Goal: Browse casually: Explore the website without a specific task or goal

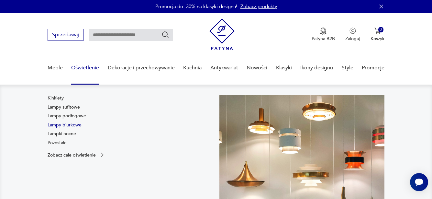
click at [66, 124] on link "Lampy biurkowe" at bounding box center [65, 125] width 34 height 6
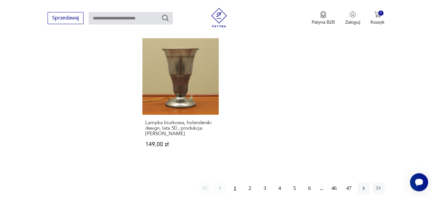
scroll to position [933, 0]
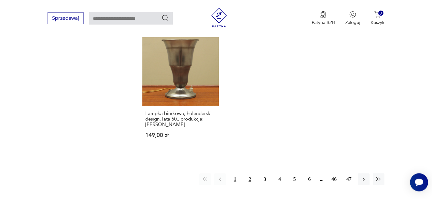
click at [250, 173] on button "2" at bounding box center [250, 179] width 12 height 12
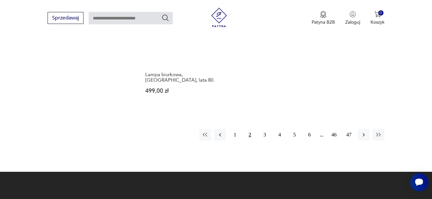
scroll to position [996, 0]
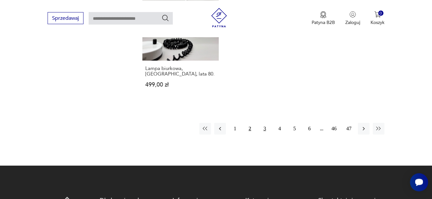
click at [264, 123] on button "3" at bounding box center [265, 129] width 12 height 12
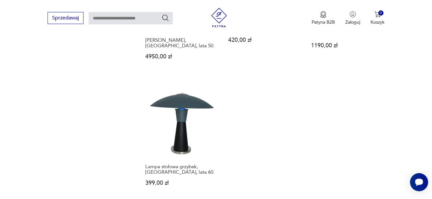
scroll to position [930, 0]
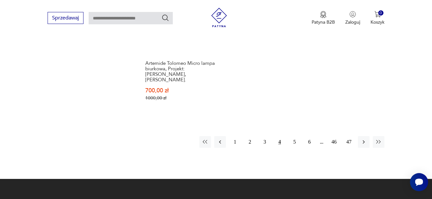
scroll to position [996, 0]
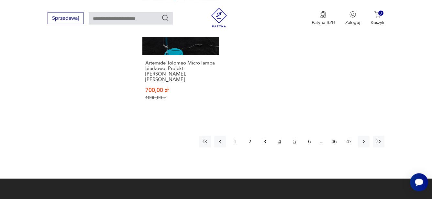
click at [293, 135] on button "5" at bounding box center [294, 141] width 12 height 12
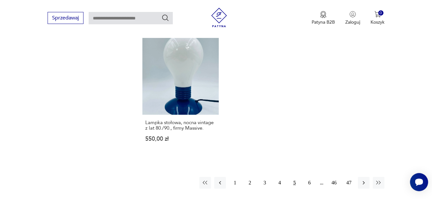
scroll to position [930, 0]
click at [311, 176] on button "6" at bounding box center [309, 182] width 12 height 12
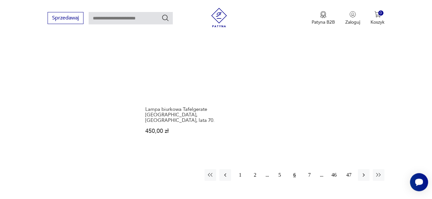
scroll to position [996, 0]
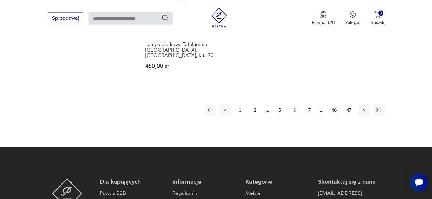
click at [309, 104] on button "7" at bounding box center [309, 110] width 12 height 12
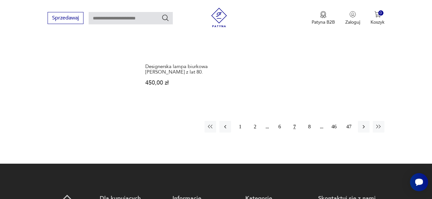
scroll to position [996, 0]
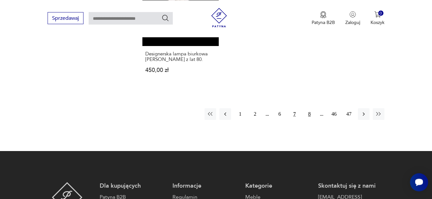
click at [308, 108] on button "8" at bounding box center [309, 114] width 12 height 12
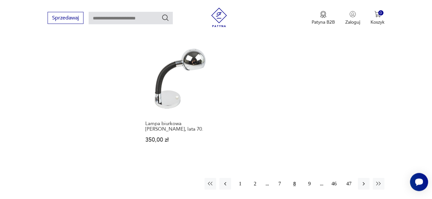
scroll to position [963, 0]
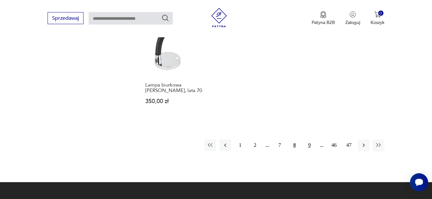
click at [308, 139] on button "9" at bounding box center [309, 145] width 12 height 12
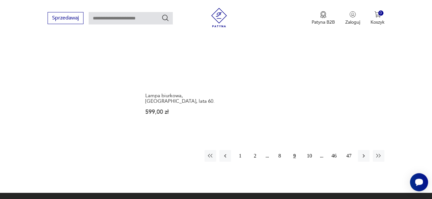
scroll to position [963, 0]
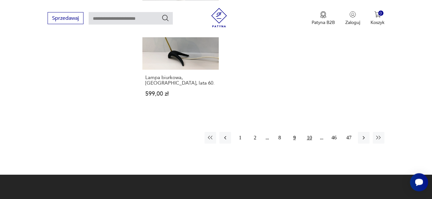
click at [310, 132] on button "10" at bounding box center [309, 138] width 12 height 12
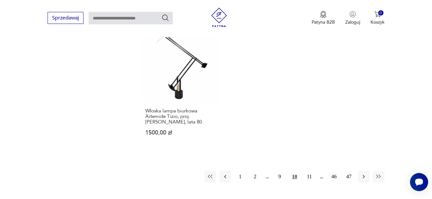
scroll to position [963, 0]
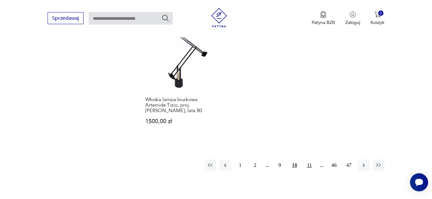
click at [308, 159] on button "11" at bounding box center [309, 165] width 12 height 12
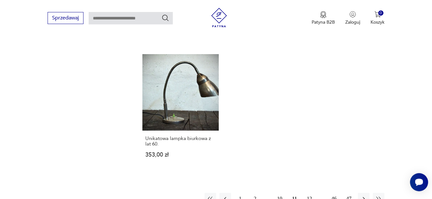
scroll to position [930, 0]
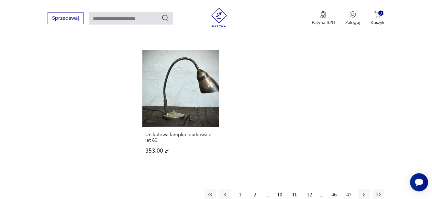
click at [311, 188] on button "12" at bounding box center [309, 194] width 12 height 12
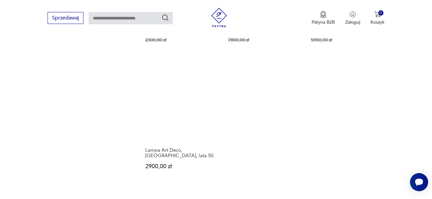
scroll to position [930, 0]
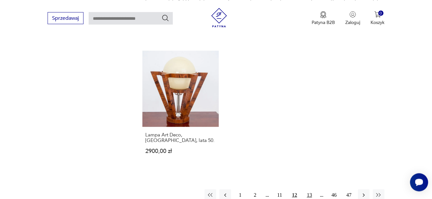
click at [311, 189] on button "13" at bounding box center [309, 195] width 12 height 12
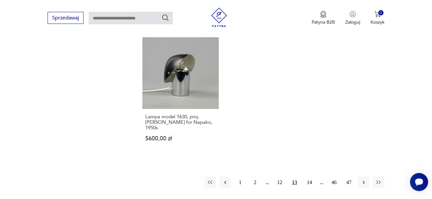
scroll to position [963, 0]
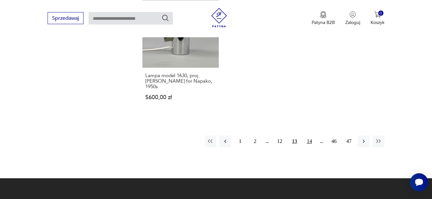
click at [307, 135] on button "14" at bounding box center [309, 141] width 12 height 12
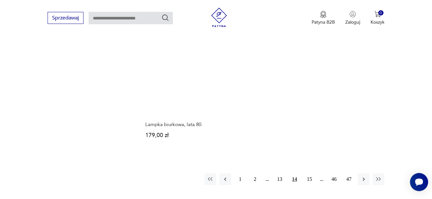
scroll to position [930, 0]
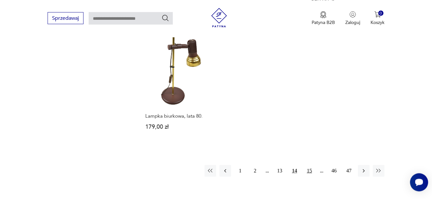
click at [308, 165] on button "15" at bounding box center [309, 171] width 12 height 12
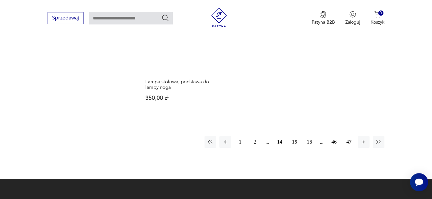
scroll to position [963, 0]
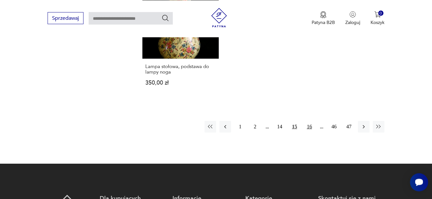
click at [311, 121] on button "16" at bounding box center [309, 127] width 12 height 12
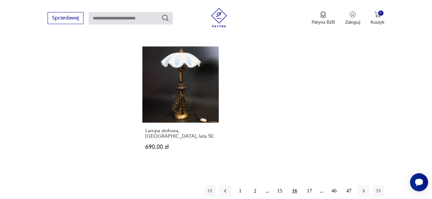
scroll to position [930, 0]
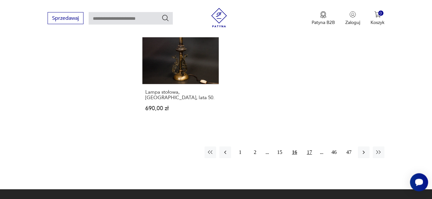
click at [308, 146] on button "17" at bounding box center [309, 152] width 12 height 12
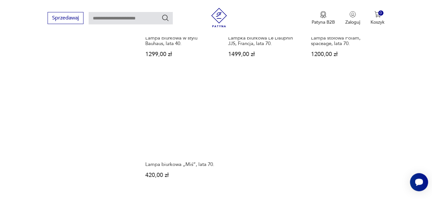
scroll to position [897, 0]
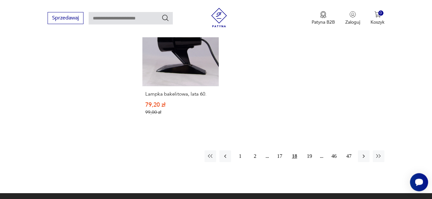
scroll to position [930, 0]
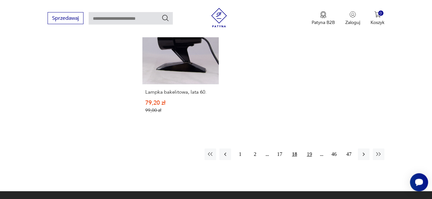
click at [309, 148] on button "19" at bounding box center [309, 154] width 12 height 12
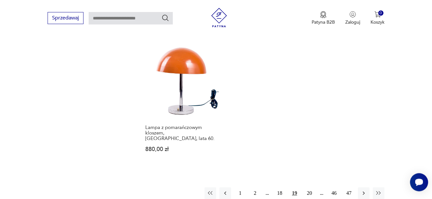
scroll to position [930, 0]
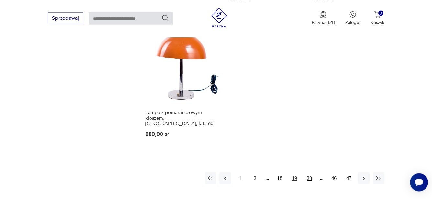
click at [310, 172] on button "20" at bounding box center [309, 178] width 12 height 12
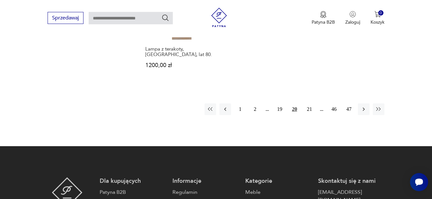
scroll to position [963, 0]
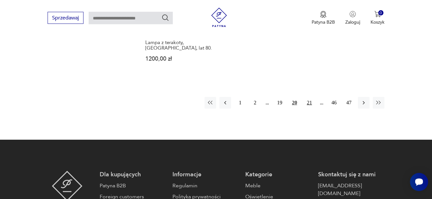
click at [309, 104] on button "21" at bounding box center [309, 103] width 12 height 12
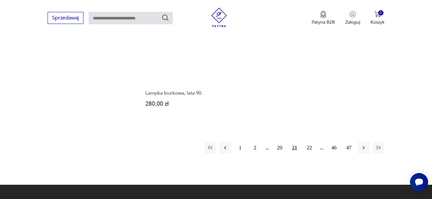
scroll to position [963, 0]
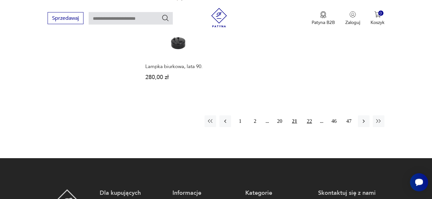
click at [308, 122] on button "22" at bounding box center [309, 121] width 12 height 12
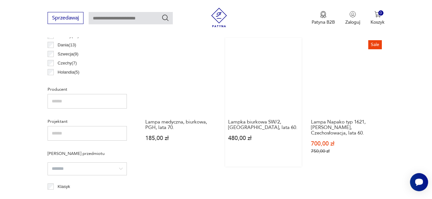
scroll to position [370, 0]
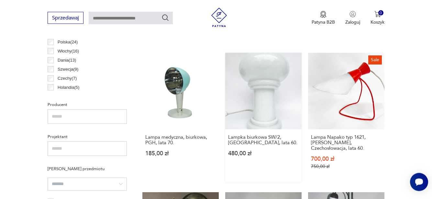
click at [271, 104] on link "Lampka biurkowa SW/2, [GEOGRAPHIC_DATA], lata 60. 480,00 zł" at bounding box center [263, 117] width 76 height 129
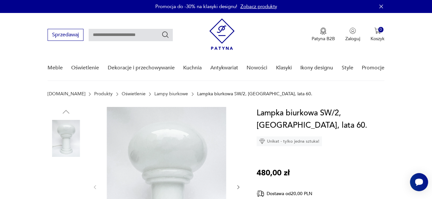
click at [62, 141] on img at bounding box center [66, 138] width 37 height 37
click at [63, 186] on img at bounding box center [66, 179] width 37 height 37
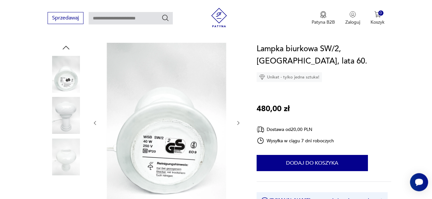
scroll to position [66, 0]
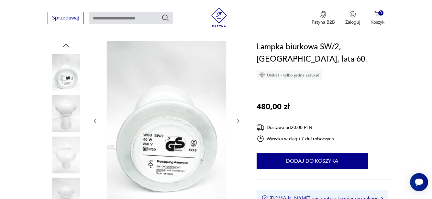
click at [61, 118] on img at bounding box center [66, 113] width 37 height 37
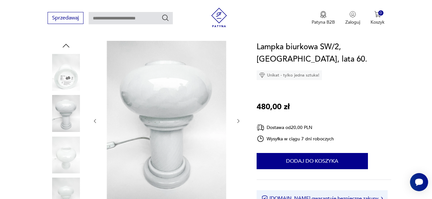
click at [70, 161] on img at bounding box center [66, 154] width 37 height 37
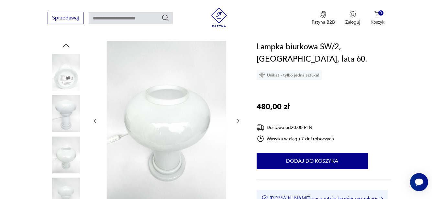
click at [66, 189] on img at bounding box center [66, 195] width 37 height 37
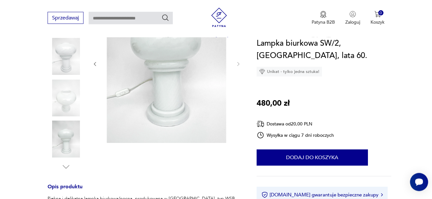
scroll to position [99, 0]
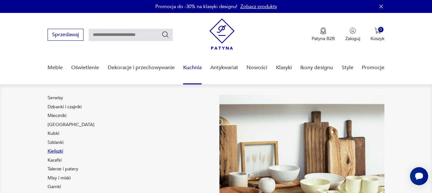
click at [54, 150] on link "Kieliszki" at bounding box center [56, 151] width 16 height 6
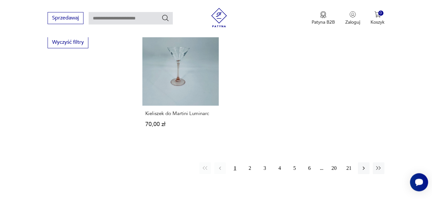
scroll to position [897, 0]
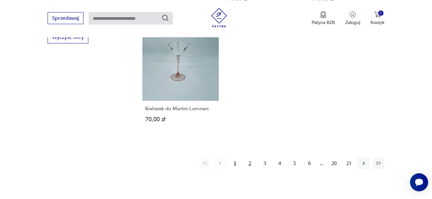
click at [248, 162] on button "2" at bounding box center [250, 163] width 12 height 12
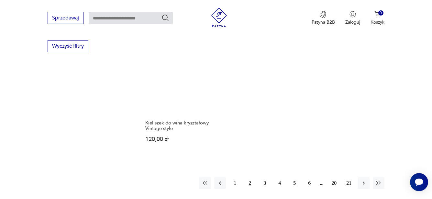
scroll to position [897, 0]
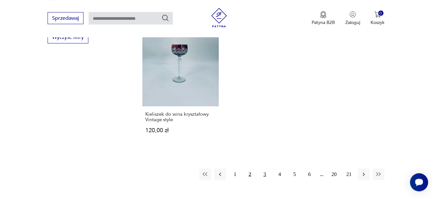
click at [265, 173] on button "3" at bounding box center [265, 174] width 12 height 12
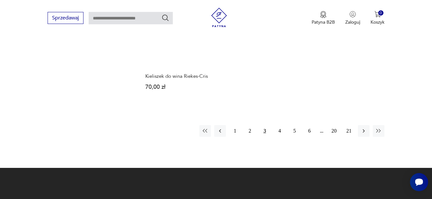
scroll to position [930, 0]
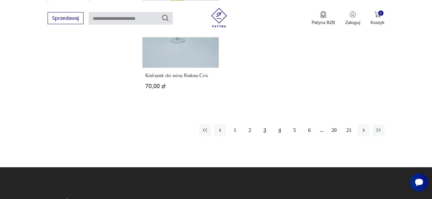
click at [278, 130] on button "4" at bounding box center [280, 130] width 12 height 12
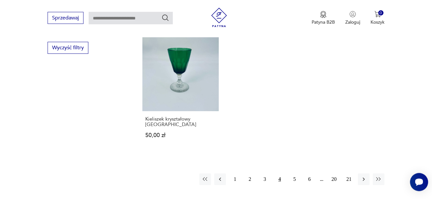
scroll to position [897, 0]
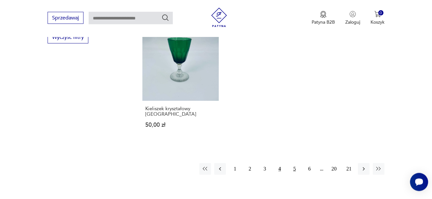
click at [294, 163] on button "5" at bounding box center [294, 169] width 12 height 12
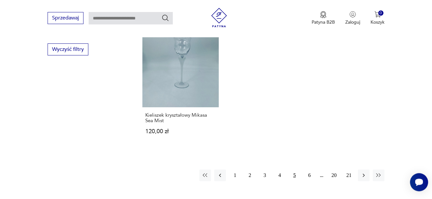
scroll to position [897, 0]
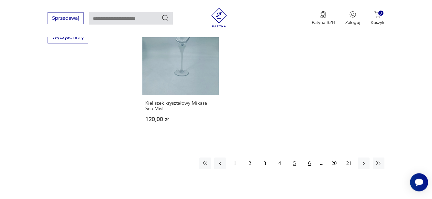
click at [309, 162] on button "6" at bounding box center [309, 163] width 12 height 12
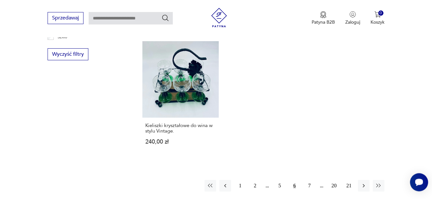
scroll to position [897, 0]
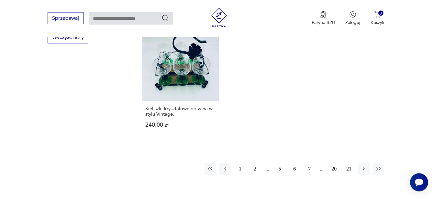
click at [308, 167] on button "7" at bounding box center [309, 169] width 12 height 12
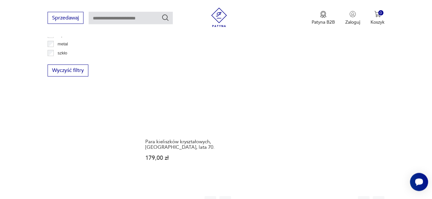
scroll to position [897, 0]
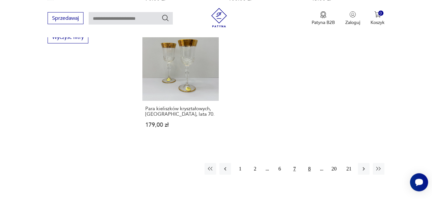
click at [308, 167] on button "8" at bounding box center [309, 169] width 12 height 12
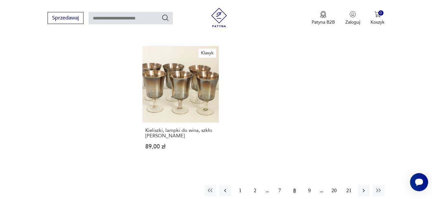
scroll to position [930, 0]
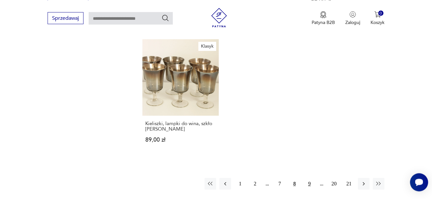
click at [308, 177] on button "9" at bounding box center [309, 183] width 12 height 12
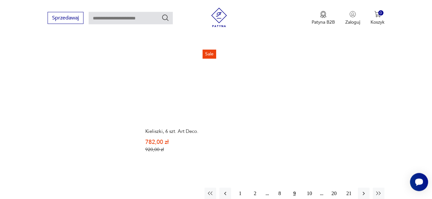
scroll to position [930, 0]
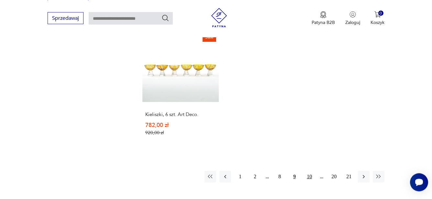
click at [309, 171] on button "10" at bounding box center [309, 176] width 12 height 12
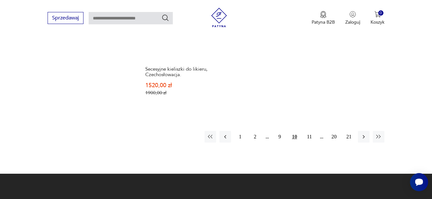
scroll to position [996, 0]
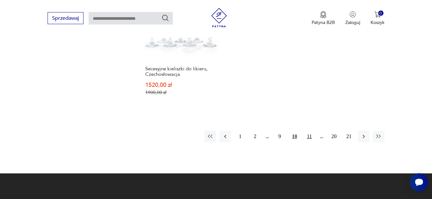
click at [309, 131] on button "11" at bounding box center [309, 136] width 12 height 12
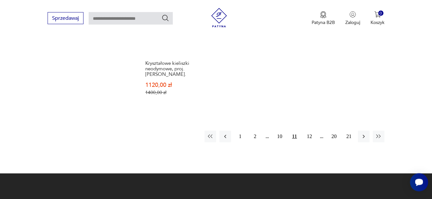
scroll to position [996, 0]
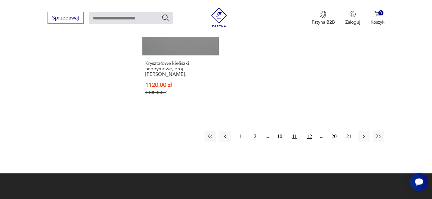
click at [309, 131] on button "12" at bounding box center [309, 137] width 12 height 12
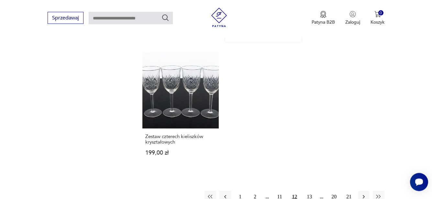
scroll to position [930, 0]
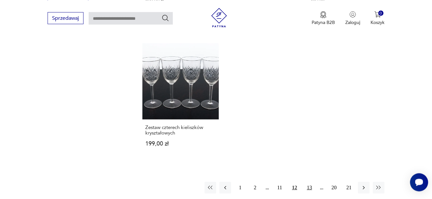
click at [310, 181] on button "13" at bounding box center [309, 187] width 12 height 12
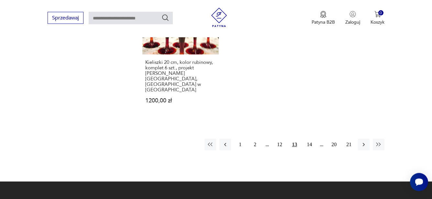
scroll to position [963, 0]
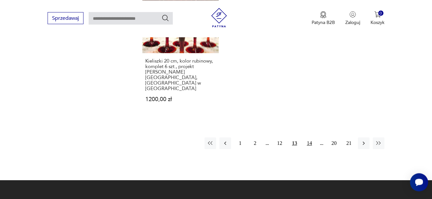
click at [309, 137] on button "14" at bounding box center [309, 143] width 12 height 12
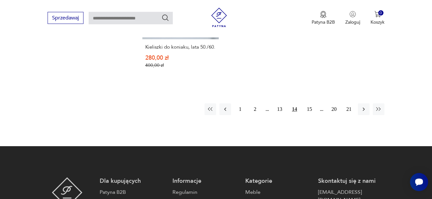
scroll to position [963, 0]
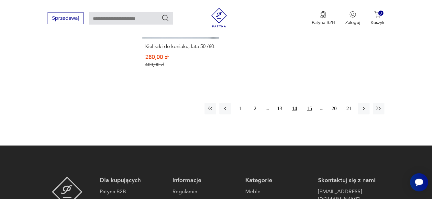
click at [308, 109] on button "15" at bounding box center [309, 108] width 12 height 12
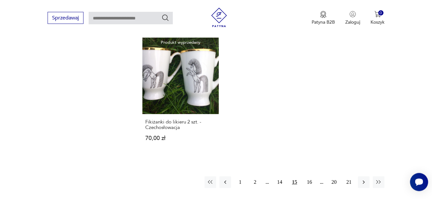
scroll to position [930, 0]
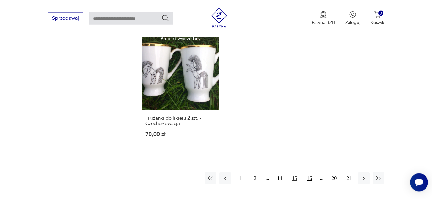
click at [311, 172] on button "16" at bounding box center [309, 178] width 12 height 12
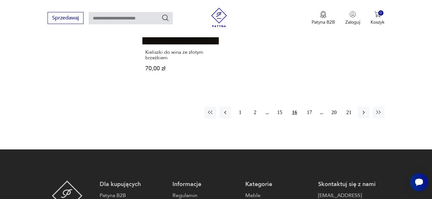
scroll to position [963, 0]
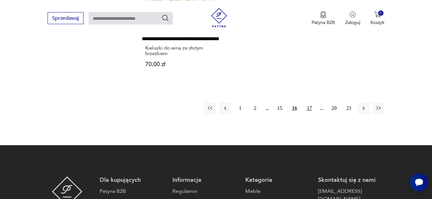
click at [311, 109] on button "17" at bounding box center [309, 108] width 12 height 12
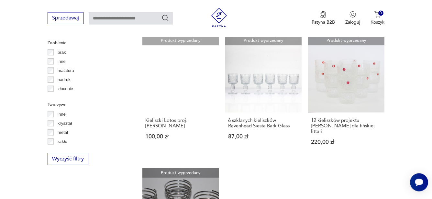
scroll to position [765, 0]
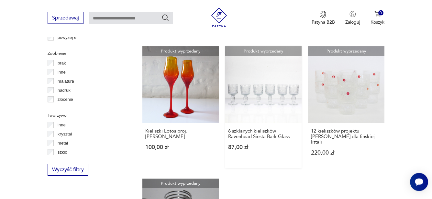
click at [265, 106] on link "Produkt wyprzedany 6 szklanych kieliszków Ravenhead Siesta Bark Glass 87,00 zł" at bounding box center [263, 107] width 76 height 121
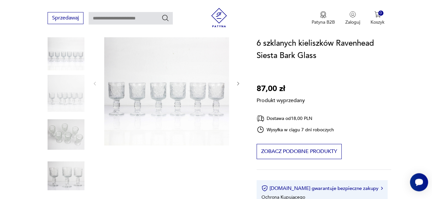
scroll to position [99, 0]
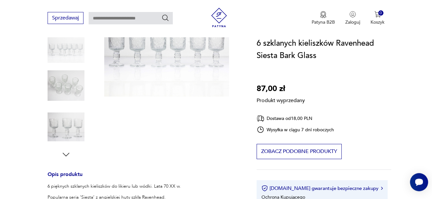
scroll to position [165, 0]
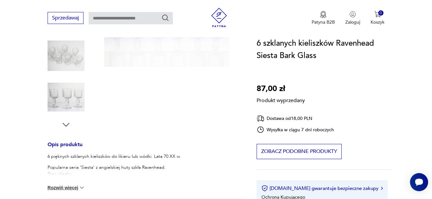
click at [65, 125] on div "Produkt wyprzedany Opis produktu 6 pięknych szklanych kieliszków do likieru lub…" at bounding box center [144, 137] width 193 height 391
click at [68, 100] on div "Produkt wyprzedany Opis produktu 6 pięknych szklanych kieliszków do likieru lub…" at bounding box center [144, 137] width 193 height 391
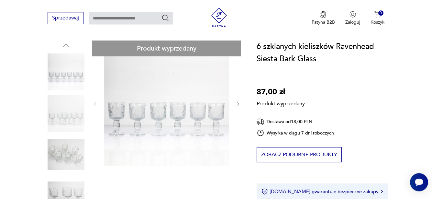
scroll to position [66, 0]
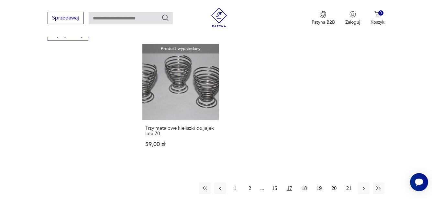
scroll to position [1032, 0]
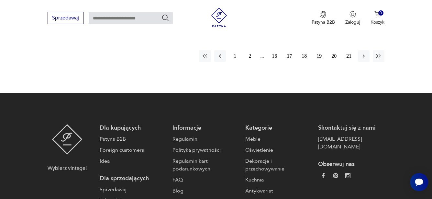
click at [303, 50] on button "18" at bounding box center [304, 56] width 12 height 12
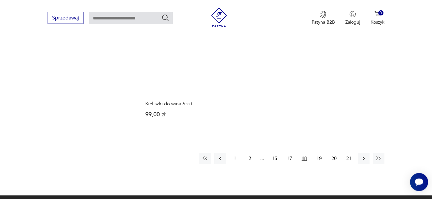
scroll to position [930, 0]
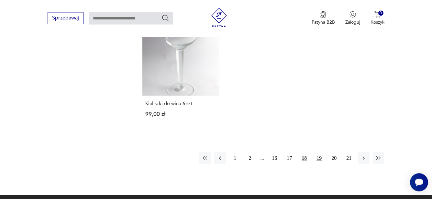
click at [320, 152] on button "19" at bounding box center [319, 158] width 12 height 12
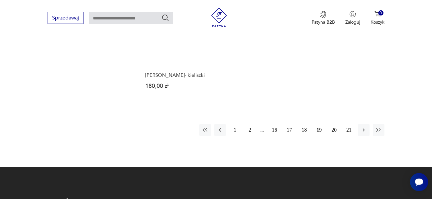
scroll to position [963, 0]
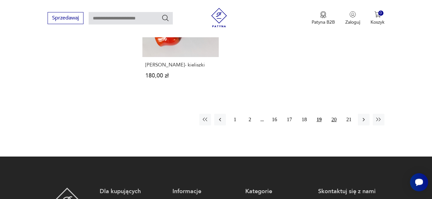
click at [333, 115] on button "20" at bounding box center [334, 119] width 12 height 12
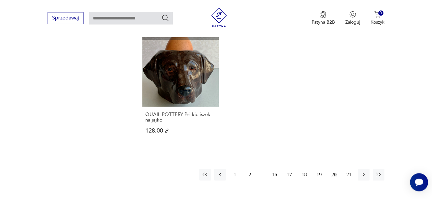
scroll to position [930, 0]
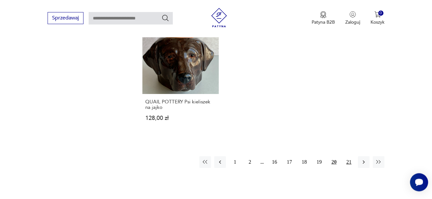
click at [349, 161] on button "21" at bounding box center [349, 162] width 12 height 12
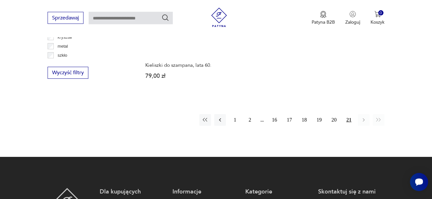
scroll to position [864, 0]
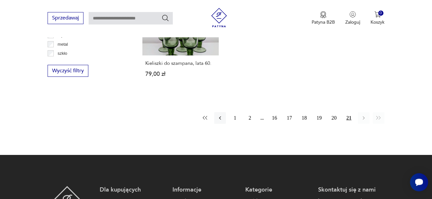
click at [206, 114] on icon "button" at bounding box center [205, 117] width 6 height 6
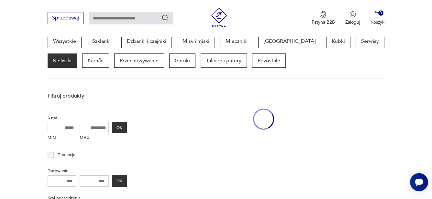
scroll to position [172, 0]
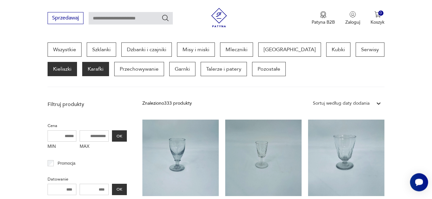
click at [82, 71] on p "Karafki" at bounding box center [95, 69] width 27 height 14
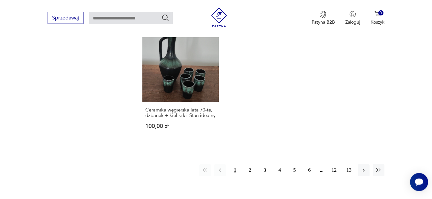
scroll to position [930, 0]
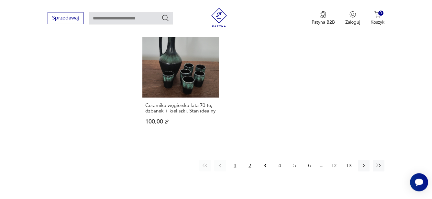
click at [250, 164] on button "2" at bounding box center [250, 165] width 12 height 12
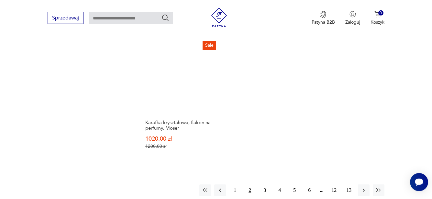
scroll to position [930, 0]
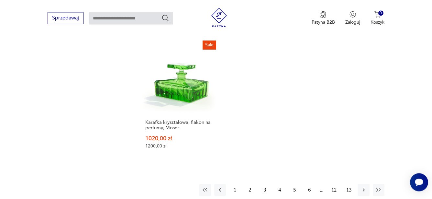
click at [264, 184] on button "3" at bounding box center [265, 190] width 12 height 12
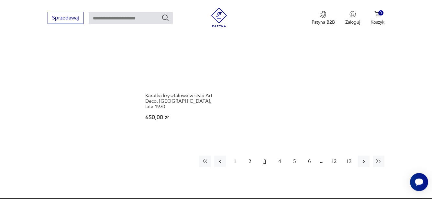
scroll to position [963, 0]
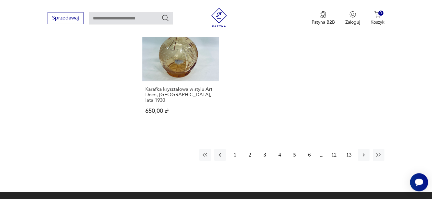
click at [279, 149] on button "4" at bounding box center [280, 155] width 12 height 12
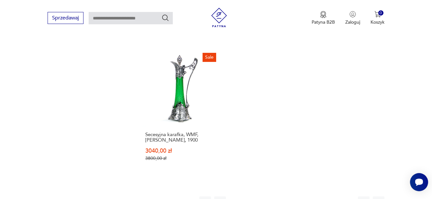
scroll to position [930, 0]
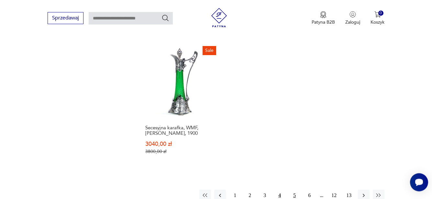
click at [292, 189] on button "5" at bounding box center [294, 195] width 12 height 12
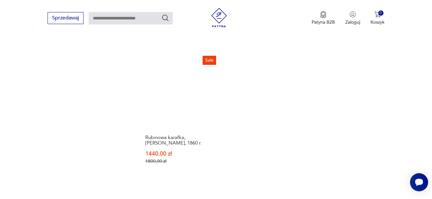
scroll to position [963, 0]
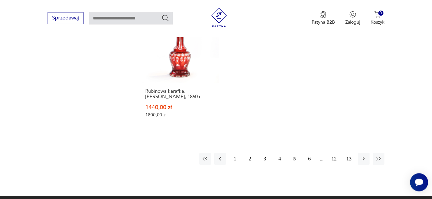
click at [307, 153] on button "6" at bounding box center [309, 159] width 12 height 12
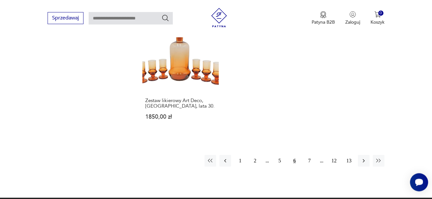
scroll to position [963, 0]
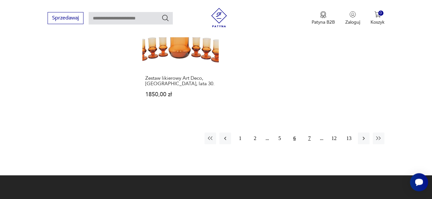
click at [309, 133] on button "7" at bounding box center [309, 138] width 12 height 12
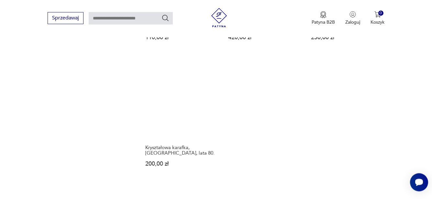
scroll to position [930, 0]
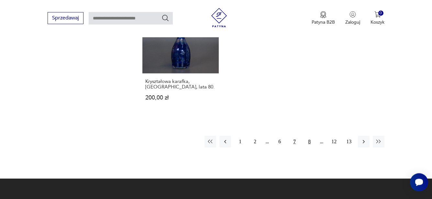
click at [309, 140] on button "8" at bounding box center [309, 141] width 12 height 12
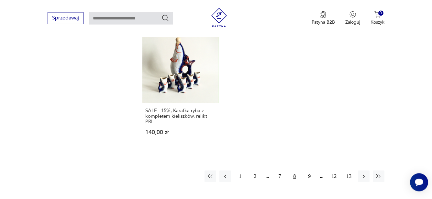
scroll to position [930, 0]
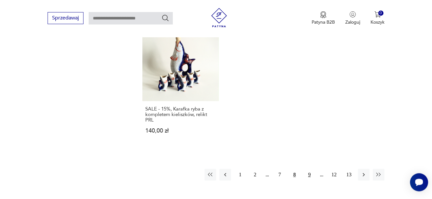
click at [309, 168] on button "9" at bounding box center [309, 174] width 12 height 12
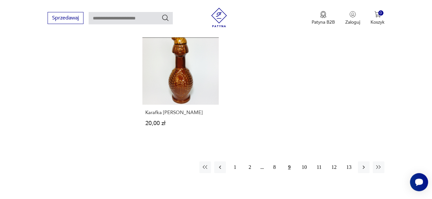
scroll to position [930, 0]
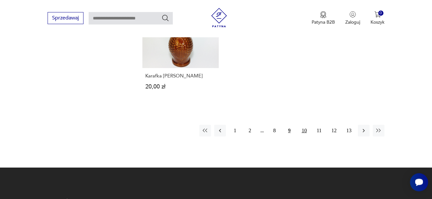
click at [302, 130] on button "10" at bounding box center [304, 130] width 12 height 12
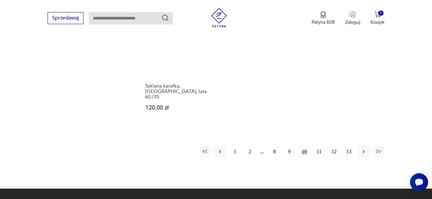
scroll to position [930, 0]
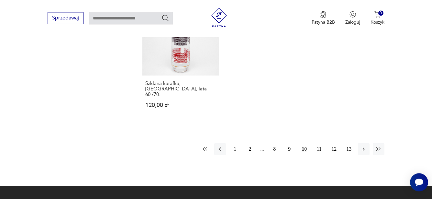
click at [206, 145] on icon "button" at bounding box center [205, 148] width 6 height 6
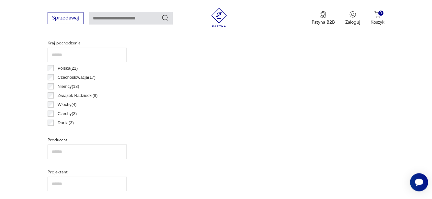
scroll to position [172, 0]
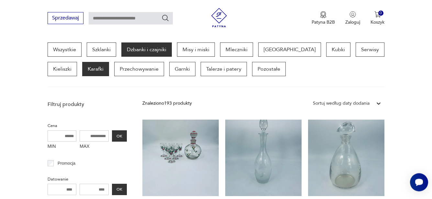
click at [155, 51] on p "Dzbanki i czajniki" at bounding box center [146, 49] width 50 height 14
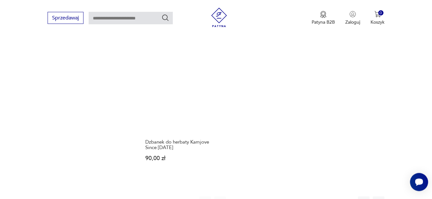
scroll to position [897, 0]
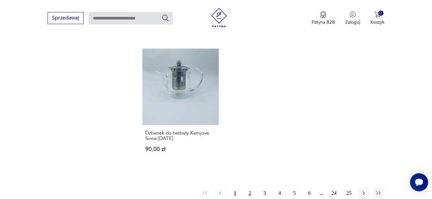
click at [250, 187] on button "2" at bounding box center [250, 193] width 12 height 12
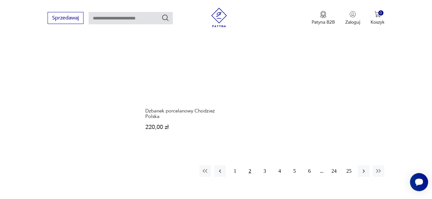
scroll to position [930, 0]
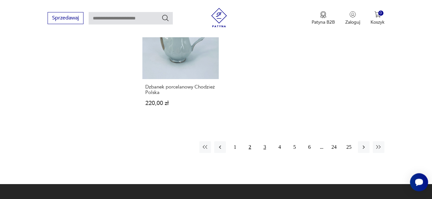
click at [266, 141] on button "3" at bounding box center [265, 147] width 12 height 12
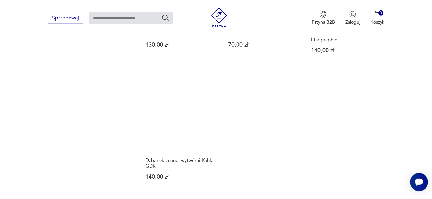
scroll to position [897, 0]
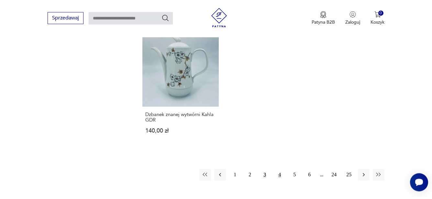
click at [279, 168] on button "4" at bounding box center [280, 174] width 12 height 12
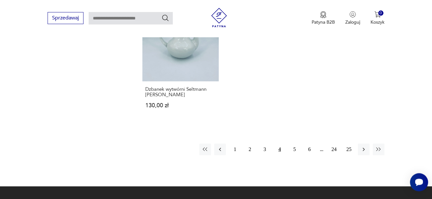
scroll to position [930, 0]
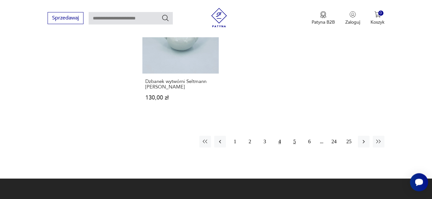
click at [293, 139] on button "5" at bounding box center [294, 141] width 12 height 12
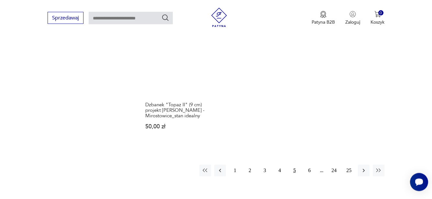
scroll to position [930, 0]
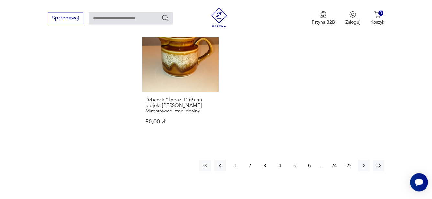
click at [309, 159] on button "6" at bounding box center [309, 165] width 12 height 12
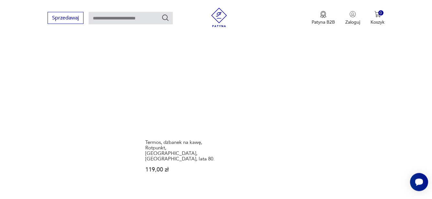
scroll to position [930, 0]
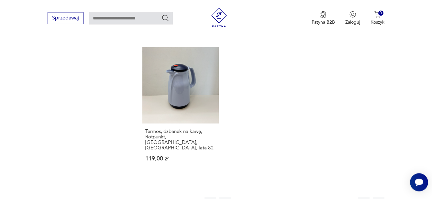
click at [308, 196] on button "7" at bounding box center [309, 202] width 12 height 12
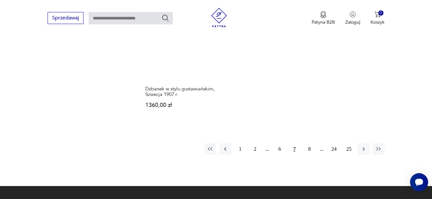
scroll to position [963, 0]
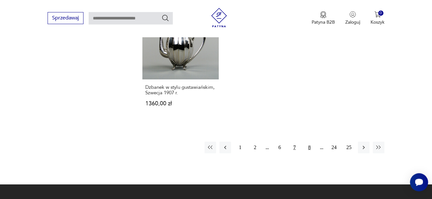
click at [308, 141] on button "8" at bounding box center [309, 147] width 12 height 12
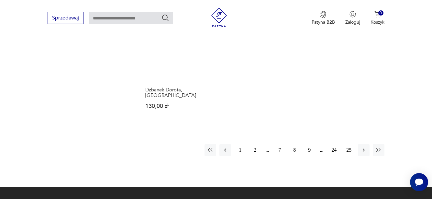
scroll to position [963, 0]
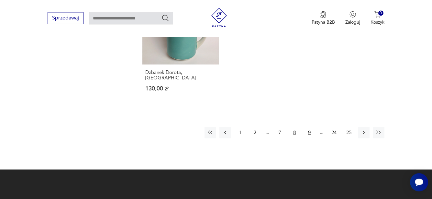
click at [308, 131] on button "9" at bounding box center [309, 132] width 12 height 12
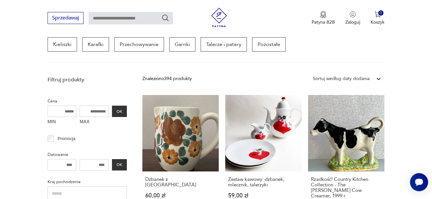
scroll to position [205, 0]
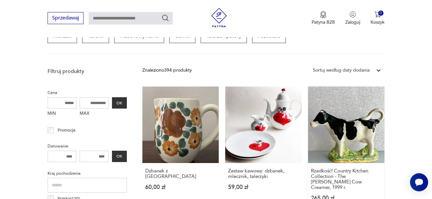
click at [348, 135] on link "Rzadkość! Country Kitchen Collection - The [PERSON_NAME] Cow Creamer, 1999 r. 2…" at bounding box center [346, 149] width 76 height 127
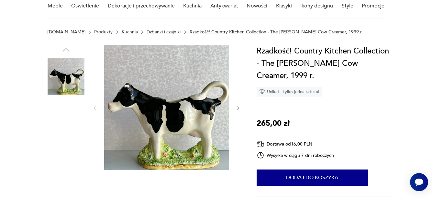
scroll to position [66, 0]
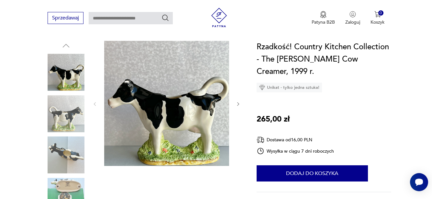
click at [71, 186] on img at bounding box center [66, 195] width 37 height 37
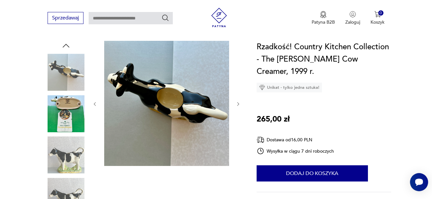
click at [71, 102] on img at bounding box center [66, 113] width 37 height 37
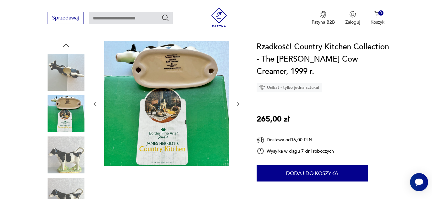
click at [66, 157] on img at bounding box center [66, 154] width 37 height 37
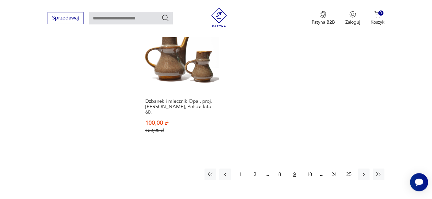
scroll to position [933, 0]
click at [311, 167] on button "10" at bounding box center [309, 173] width 12 height 12
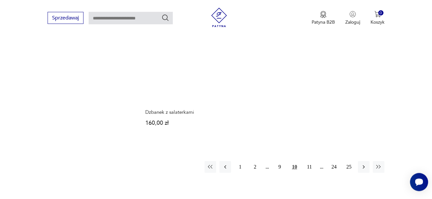
scroll to position [963, 0]
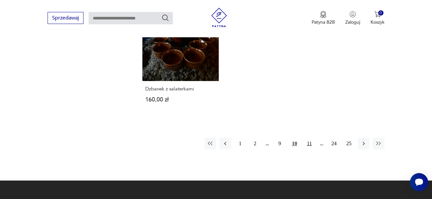
click at [311, 137] on button "11" at bounding box center [309, 143] width 12 height 12
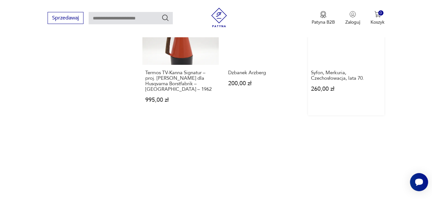
scroll to position [930, 0]
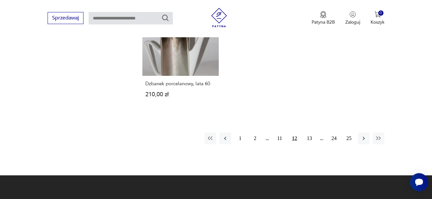
scroll to position [963, 0]
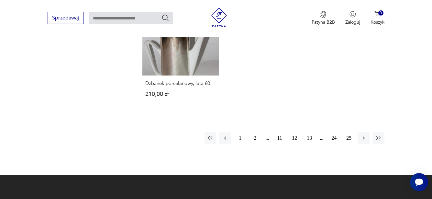
click at [312, 132] on button "13" at bounding box center [309, 138] width 12 height 12
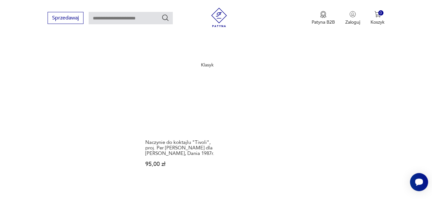
scroll to position [930, 0]
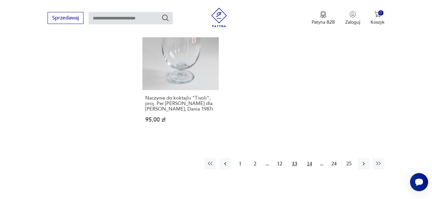
click at [311, 157] on button "14" at bounding box center [309, 163] width 12 height 12
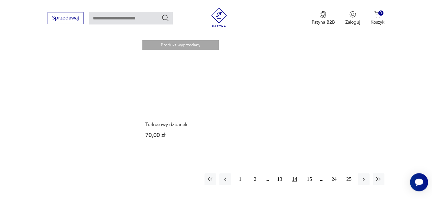
scroll to position [930, 0]
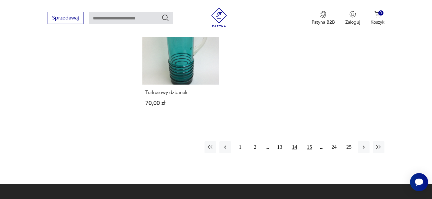
click at [307, 149] on button "15" at bounding box center [309, 147] width 12 height 12
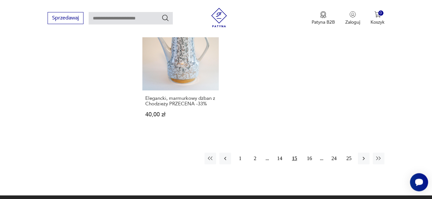
scroll to position [930, 0]
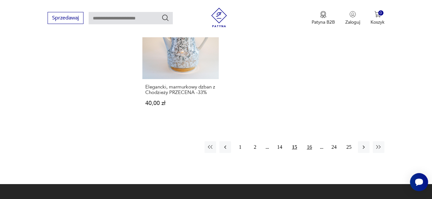
click at [308, 141] on button "16" at bounding box center [309, 147] width 12 height 12
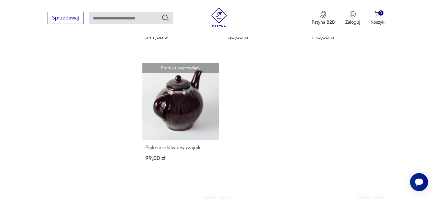
scroll to position [963, 0]
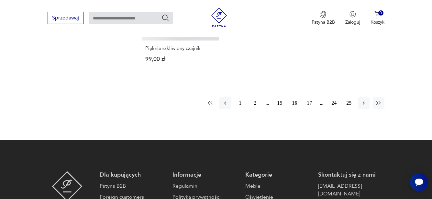
click at [211, 101] on icon "button" at bounding box center [210, 103] width 5 height 4
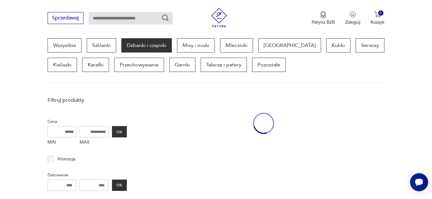
scroll to position [172, 0]
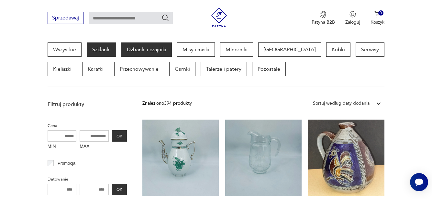
click at [110, 48] on p "Szklanki" at bounding box center [101, 49] width 29 height 14
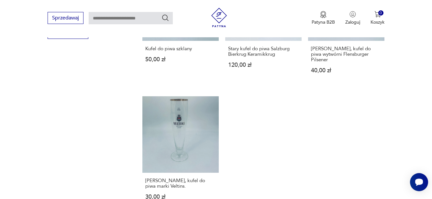
scroll to position [897, 0]
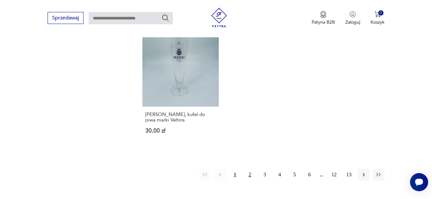
click at [249, 168] on button "2" at bounding box center [250, 174] width 12 height 12
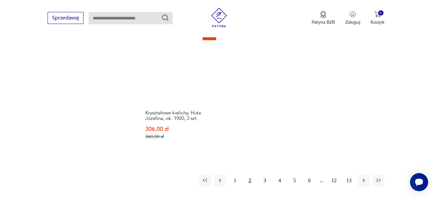
scroll to position [963, 0]
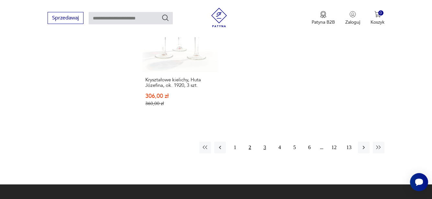
click at [264, 141] on button "3" at bounding box center [265, 147] width 12 height 12
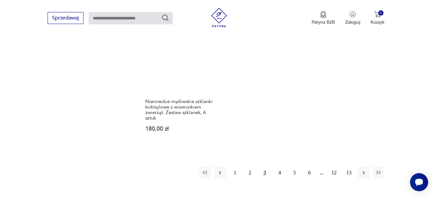
scroll to position [963, 0]
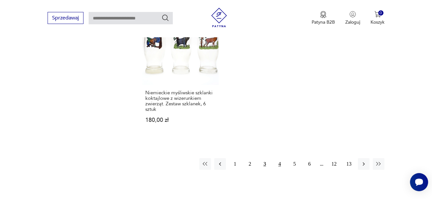
click at [280, 158] on button "4" at bounding box center [280, 164] width 12 height 12
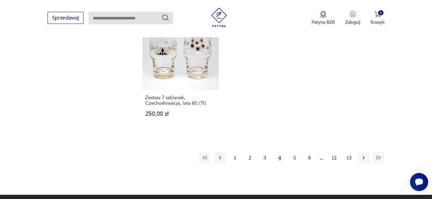
scroll to position [963, 0]
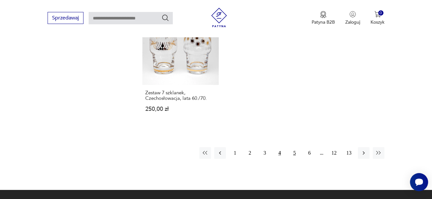
click at [296, 147] on button "5" at bounding box center [294, 153] width 12 height 12
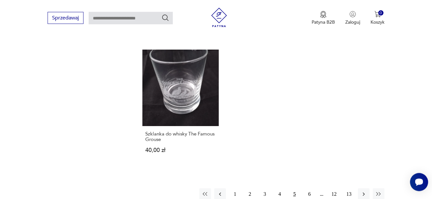
scroll to position [897, 0]
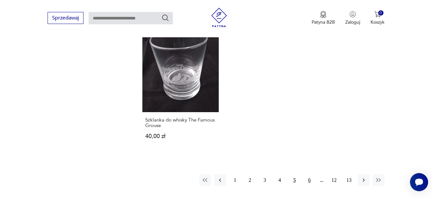
click at [308, 176] on button "6" at bounding box center [309, 180] width 12 height 12
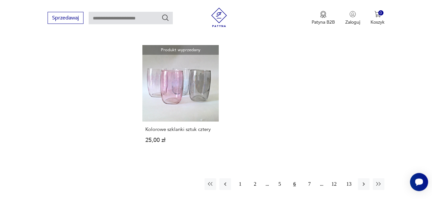
scroll to position [897, 0]
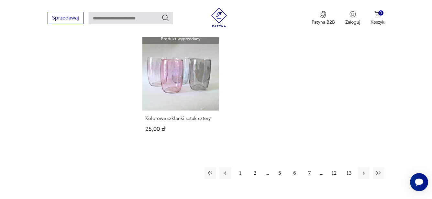
click at [309, 171] on button "7" at bounding box center [309, 173] width 12 height 12
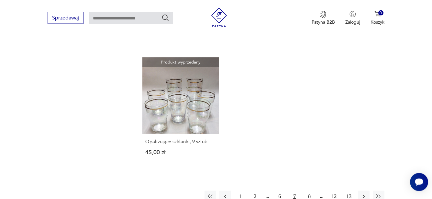
scroll to position [897, 0]
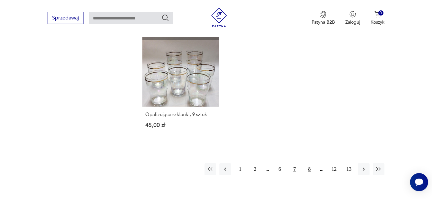
click at [308, 168] on button "8" at bounding box center [309, 169] width 12 height 12
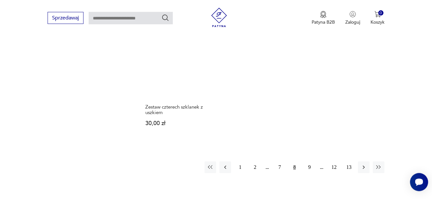
scroll to position [930, 0]
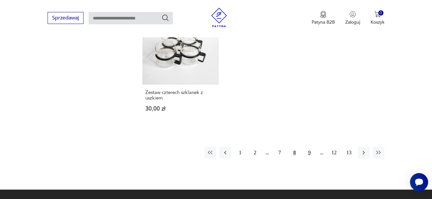
click at [310, 146] on button "9" at bounding box center [309, 152] width 12 height 12
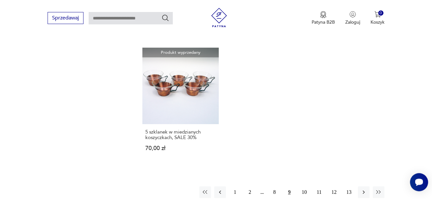
scroll to position [930, 0]
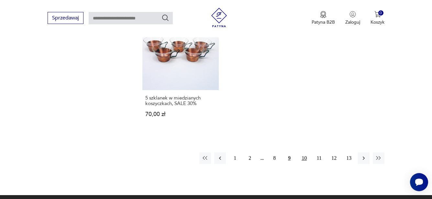
click at [303, 152] on button "10" at bounding box center [304, 158] width 12 height 12
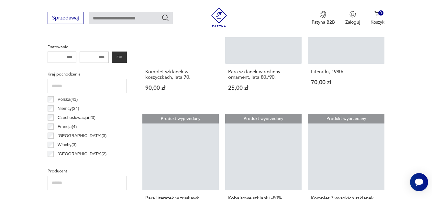
scroll to position [370, 0]
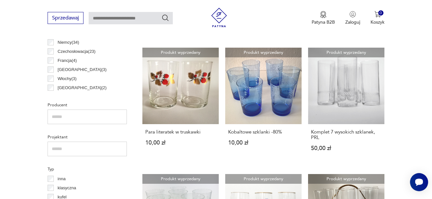
scroll to position [891, 0]
